Goal: Transaction & Acquisition: Purchase product/service

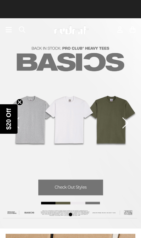
click at [22, 104] on circle "Close teaser" at bounding box center [20, 102] width 7 height 7
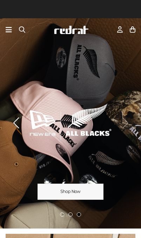
click at [25, 29] on span "button" at bounding box center [22, 29] width 6 height 7
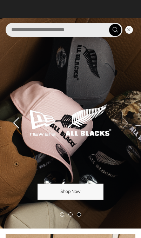
click at [83, 31] on input "search" at bounding box center [64, 30] width 117 height 14
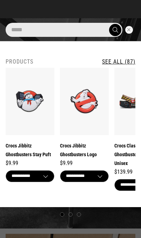
type input "*****"
click at [115, 30] on button "submit" at bounding box center [115, 30] width 12 height 12
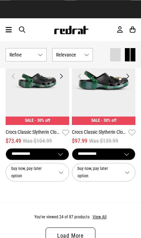
scroll to position [1845, 0]
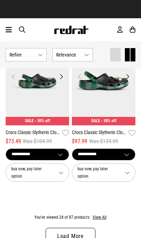
click at [84, 228] on link "Load More" at bounding box center [71, 236] width 50 height 17
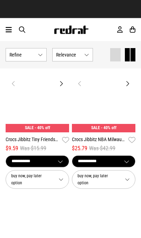
scroll to position [3603, 0]
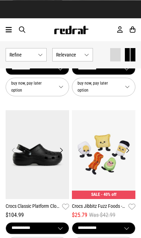
scroll to position [5463, 0]
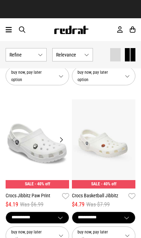
scroll to position [6581, 0]
